Goal: Navigation & Orientation: Find specific page/section

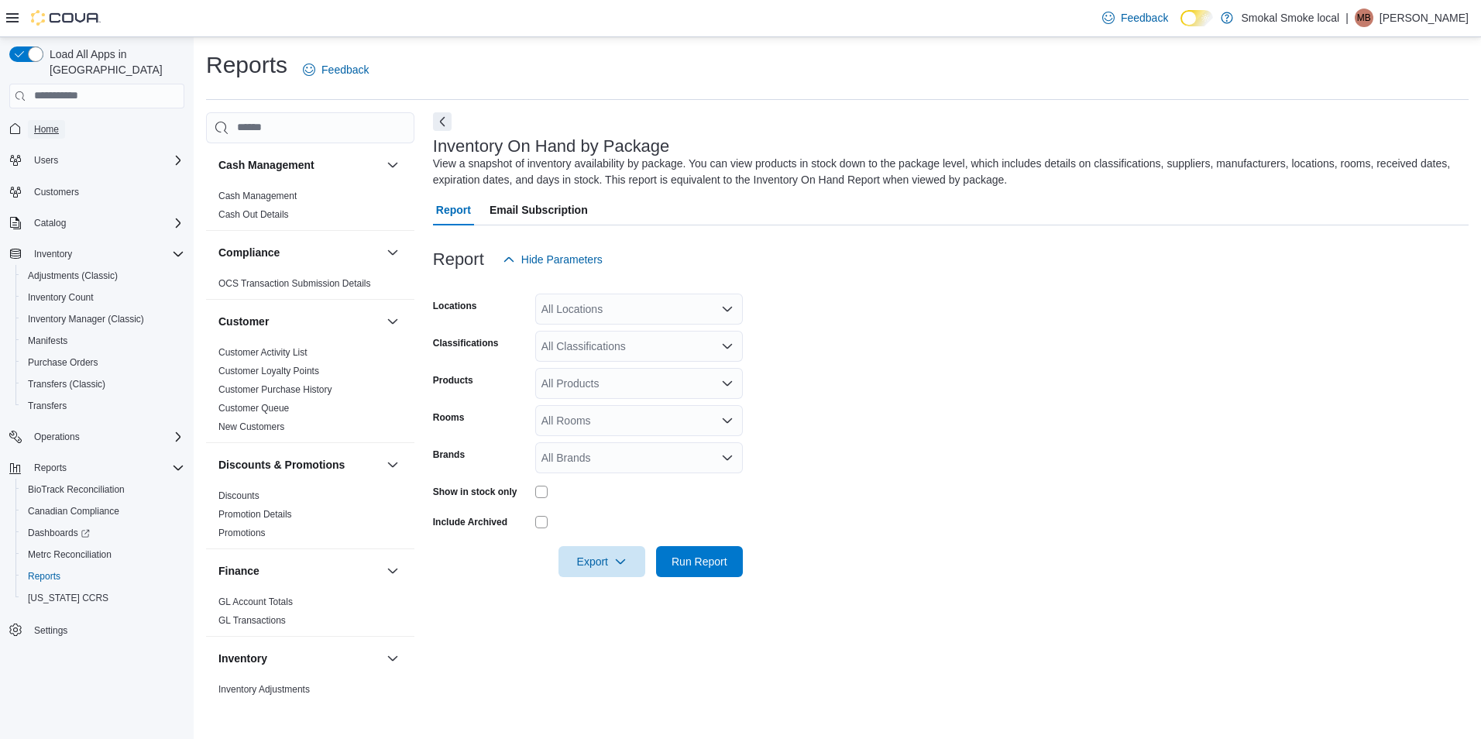
click at [52, 123] on span "Home" at bounding box center [46, 129] width 25 height 12
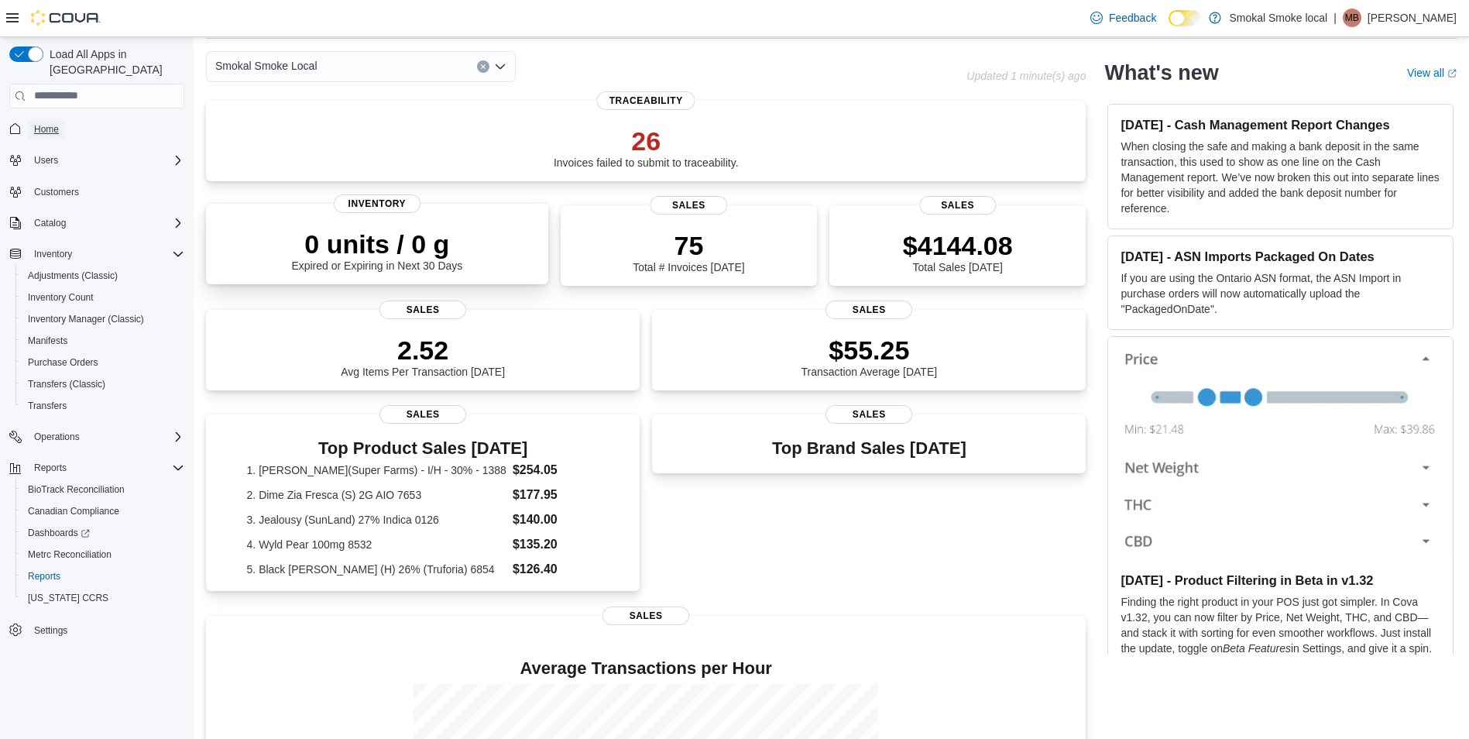
scroll to position [50, 0]
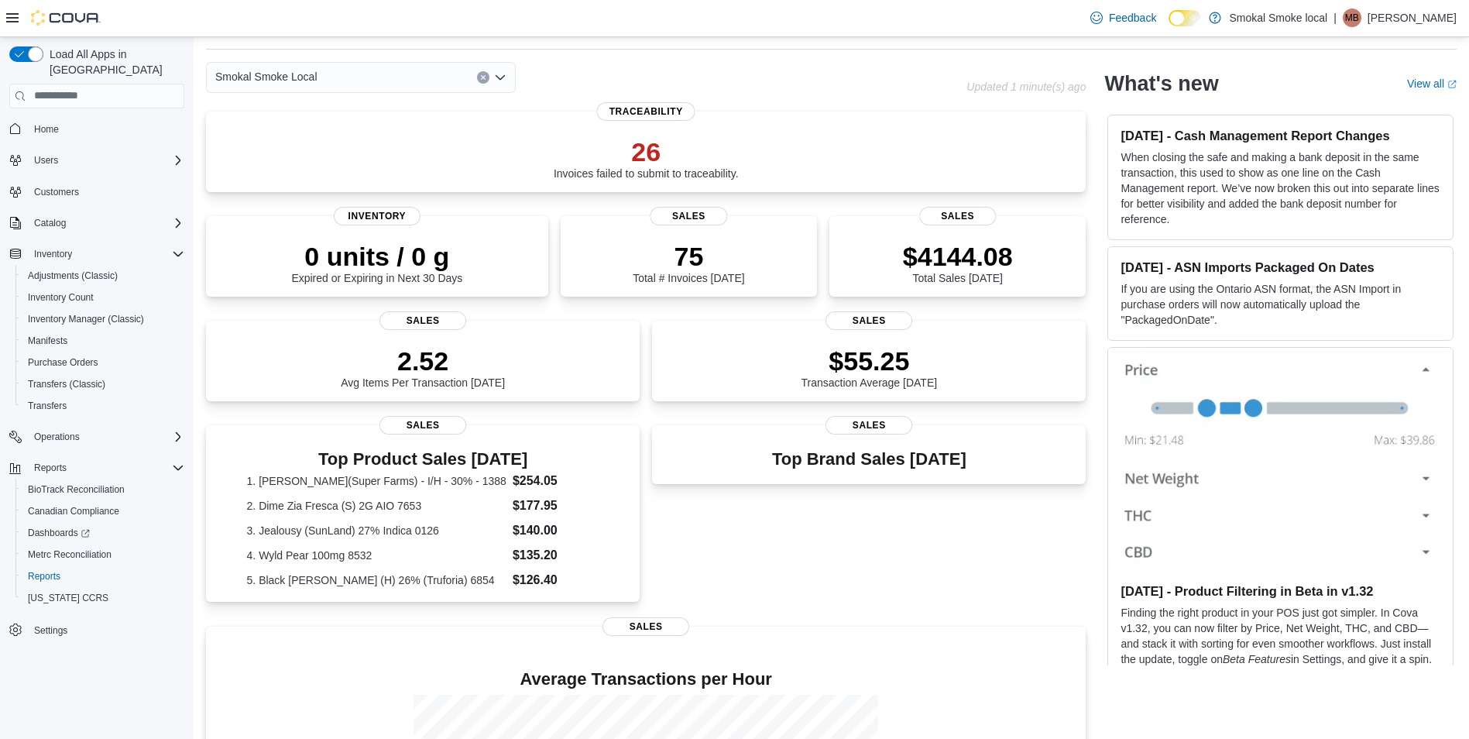
click at [328, 84] on div "Smokal Smoke Local" at bounding box center [361, 77] width 310 height 31
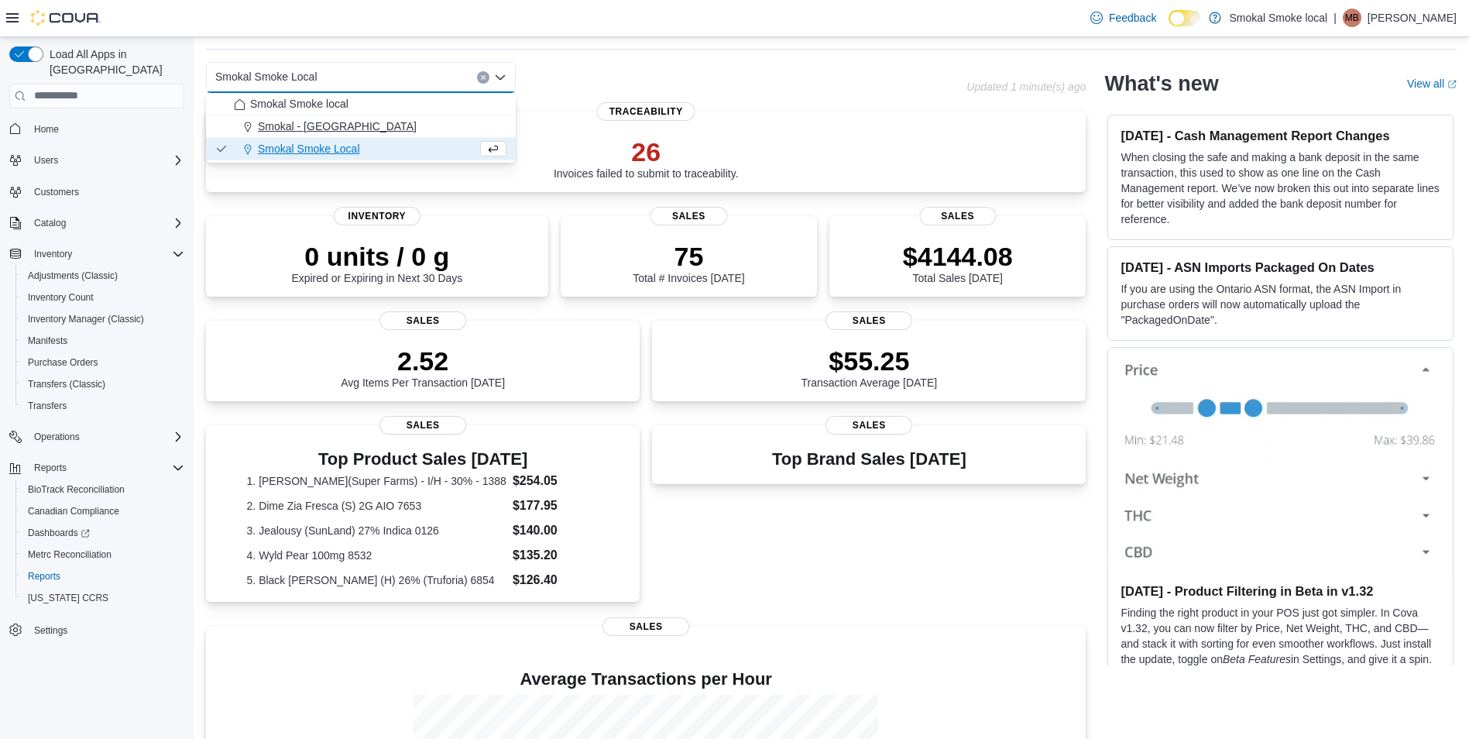
click at [300, 125] on span "Smokal - [GEOGRAPHIC_DATA]" at bounding box center [337, 125] width 159 height 15
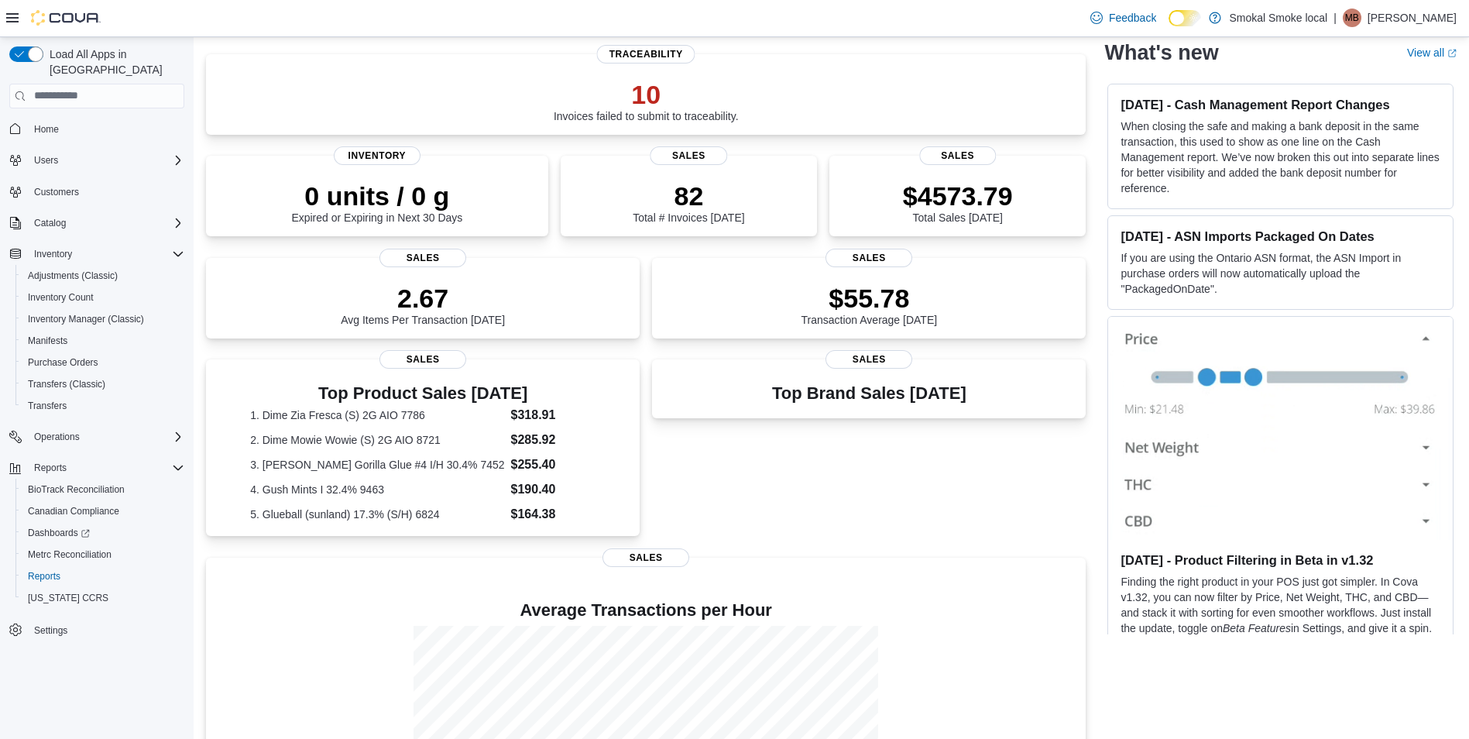
scroll to position [64, 0]
